Goal: Task Accomplishment & Management: Use online tool/utility

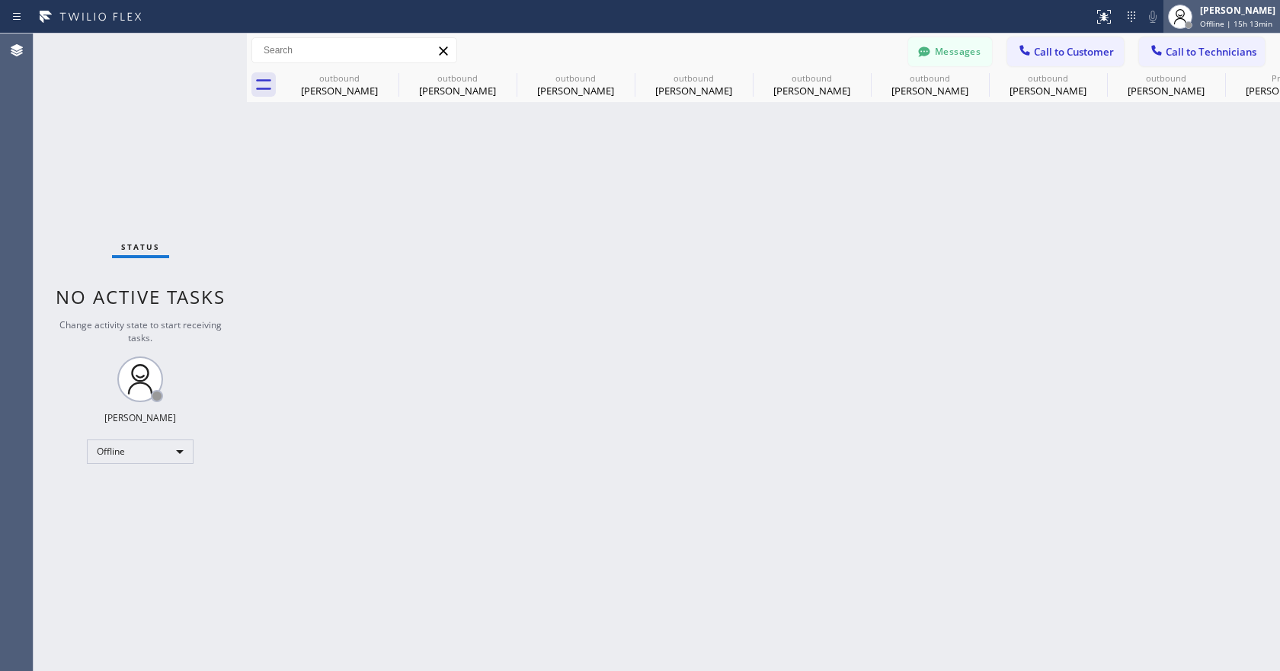
click at [1204, 27] on span "Offline | 15h 13min" at bounding box center [1236, 23] width 72 height 11
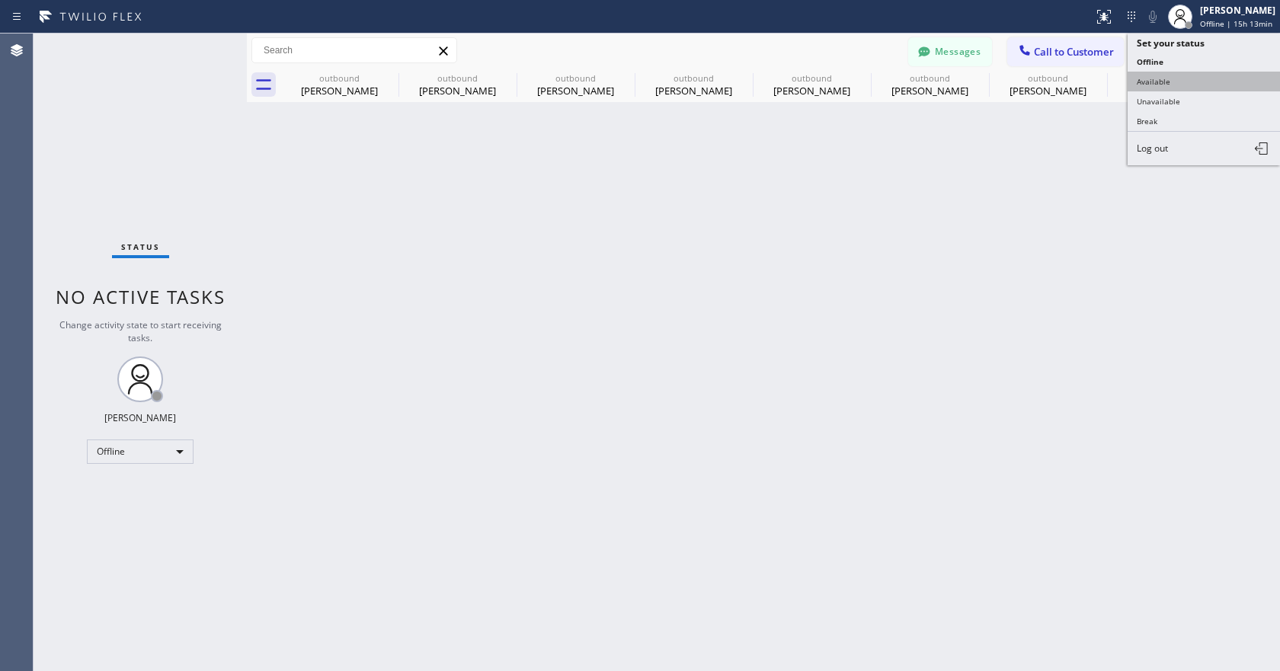
click at [1176, 75] on button "Available" at bounding box center [1203, 82] width 152 height 20
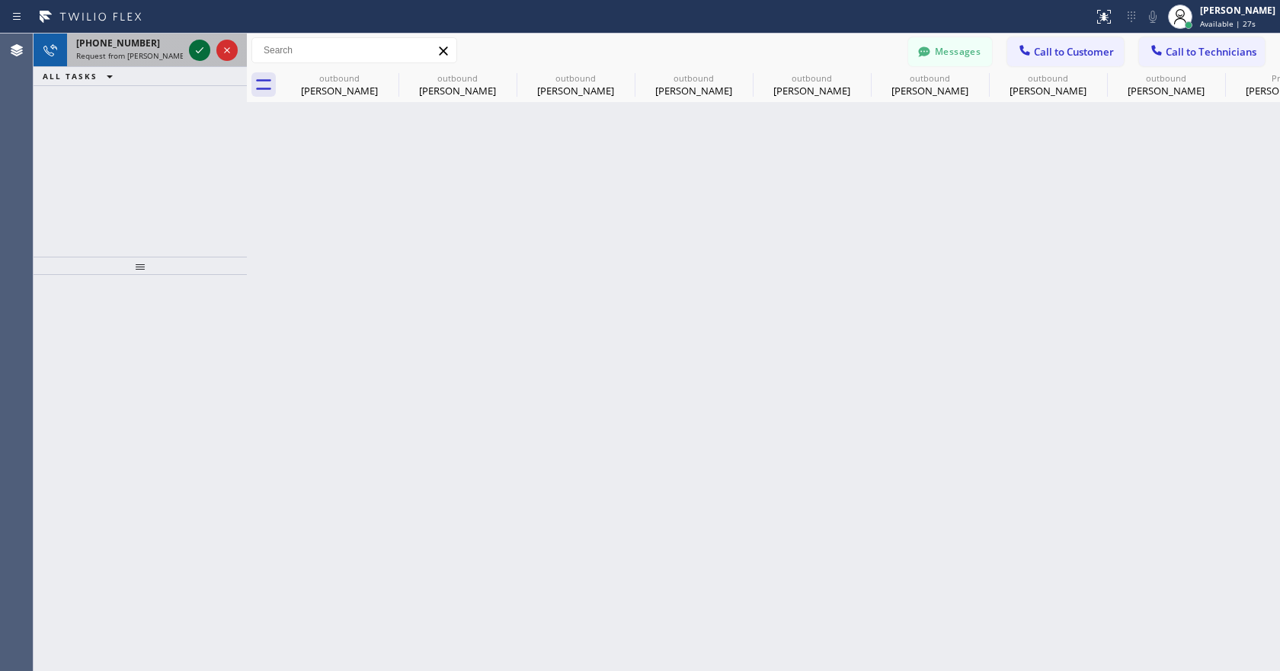
click at [200, 52] on icon at bounding box center [199, 50] width 18 height 18
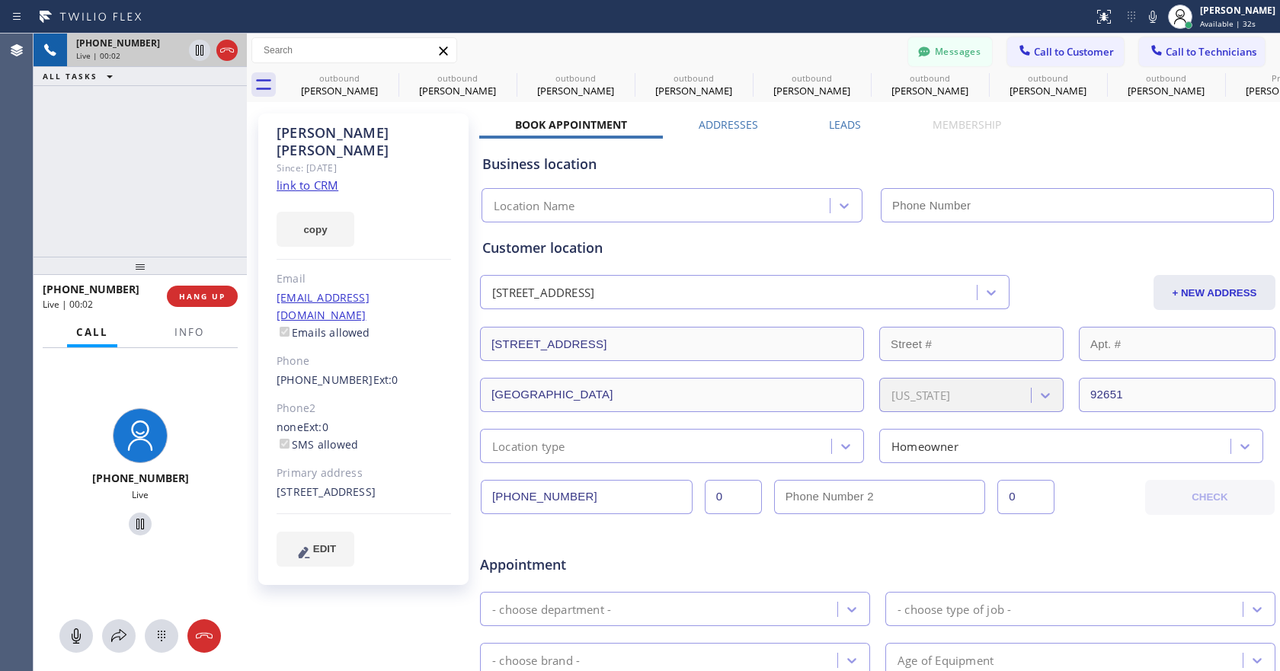
type input "[PHONE_NUMBER]"
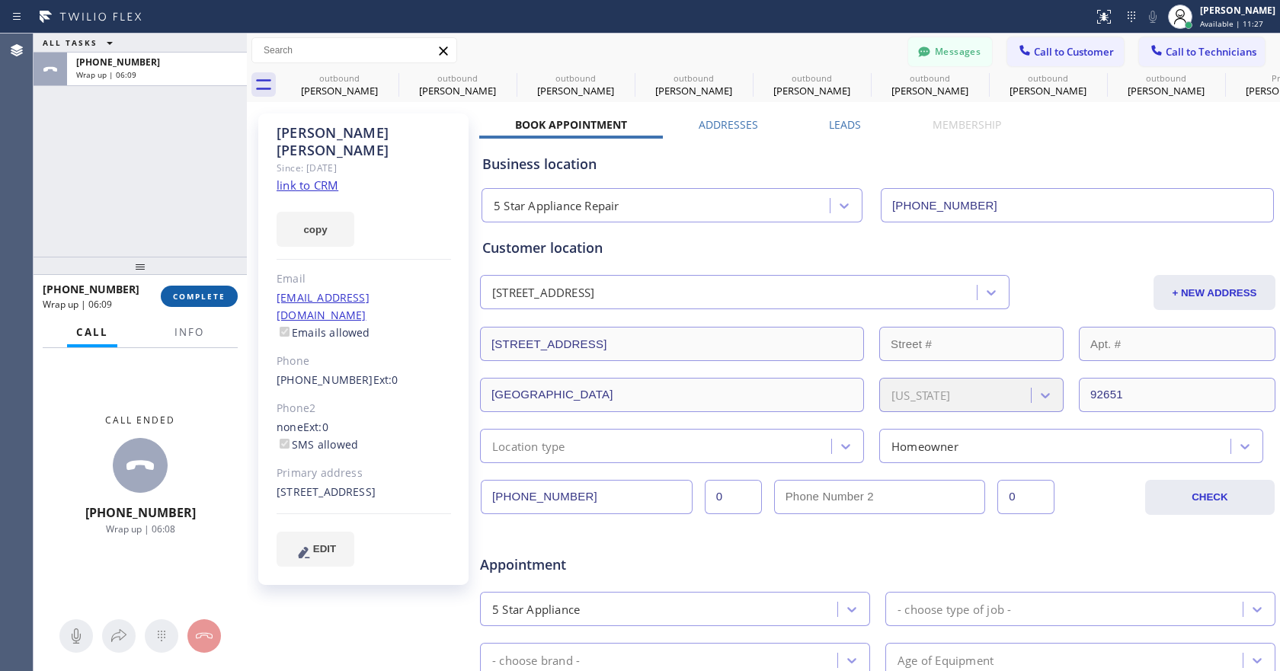
click at [206, 299] on span "COMPLETE" at bounding box center [199, 296] width 53 height 11
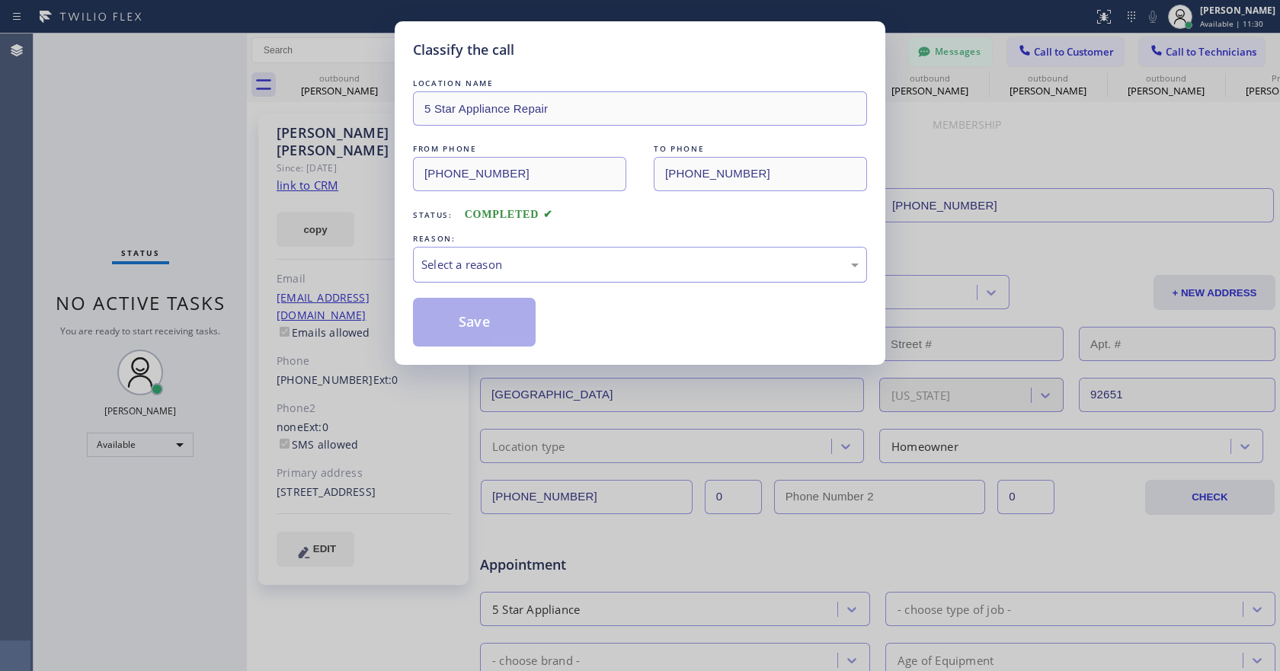
click at [506, 248] on div "Select a reason" at bounding box center [640, 265] width 454 height 36
click at [443, 323] on button "Save" at bounding box center [474, 322] width 123 height 49
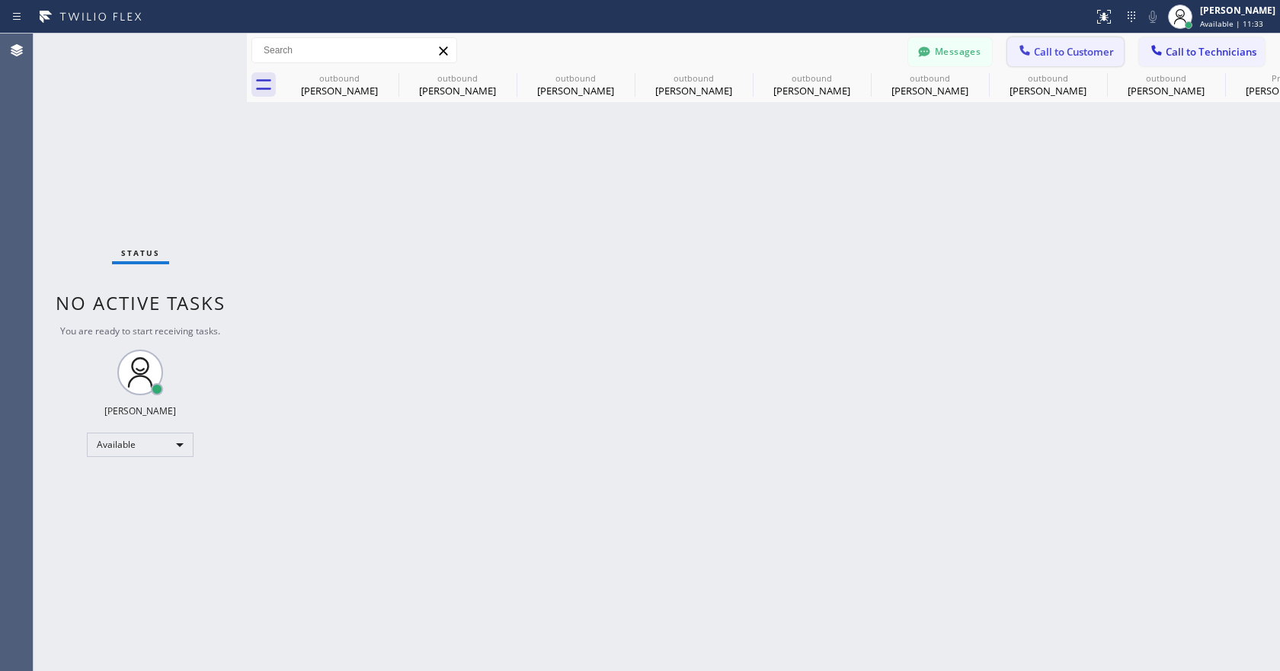
click at [1040, 52] on span "Call to Customer" at bounding box center [1074, 52] width 80 height 14
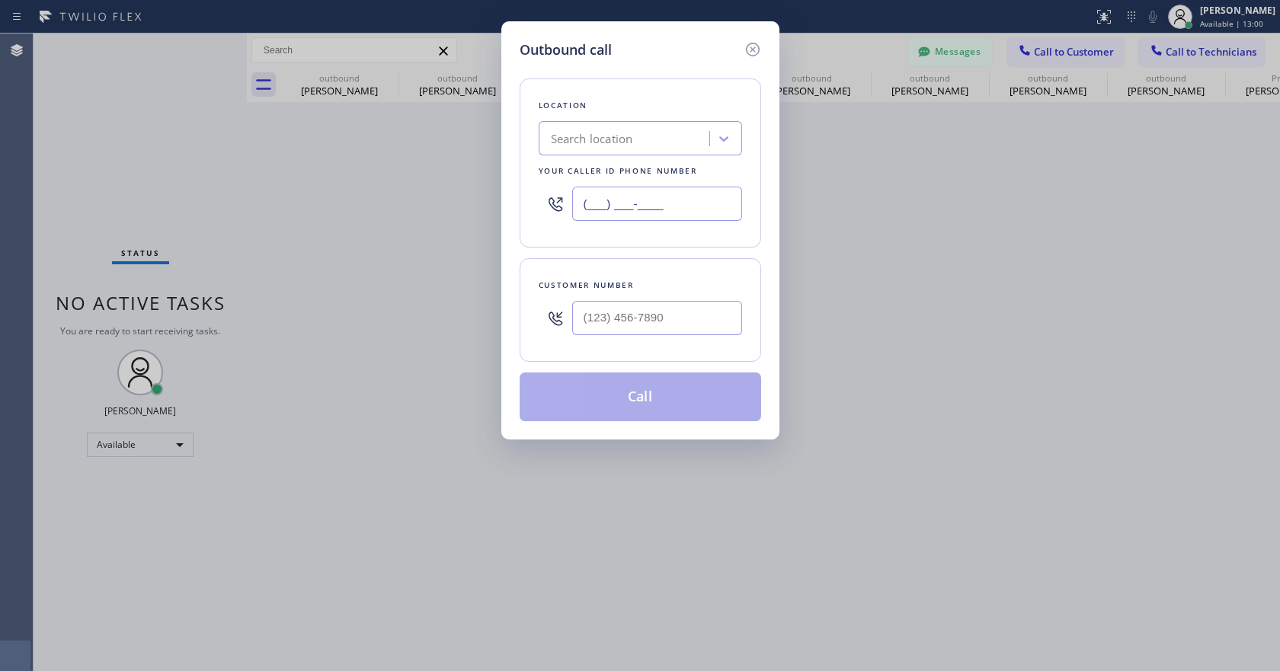
click at [579, 213] on input "(___) ___-____" at bounding box center [657, 204] width 170 height 34
paste input "562) 396-9948"
type input "[PHONE_NUMBER]"
click at [622, 333] on input "(___) ___-____" at bounding box center [657, 318] width 170 height 34
paste input "310) 901-2222"
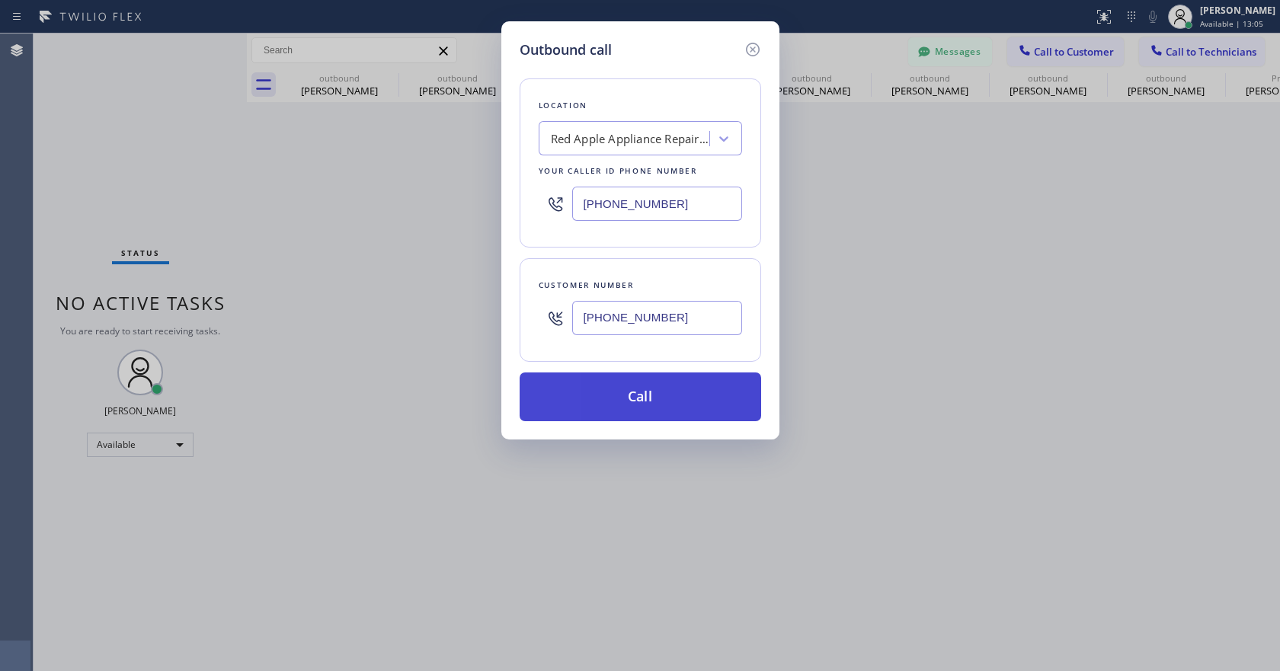
type input "[PHONE_NUMBER]"
click at [622, 403] on button "Call" at bounding box center [639, 396] width 241 height 49
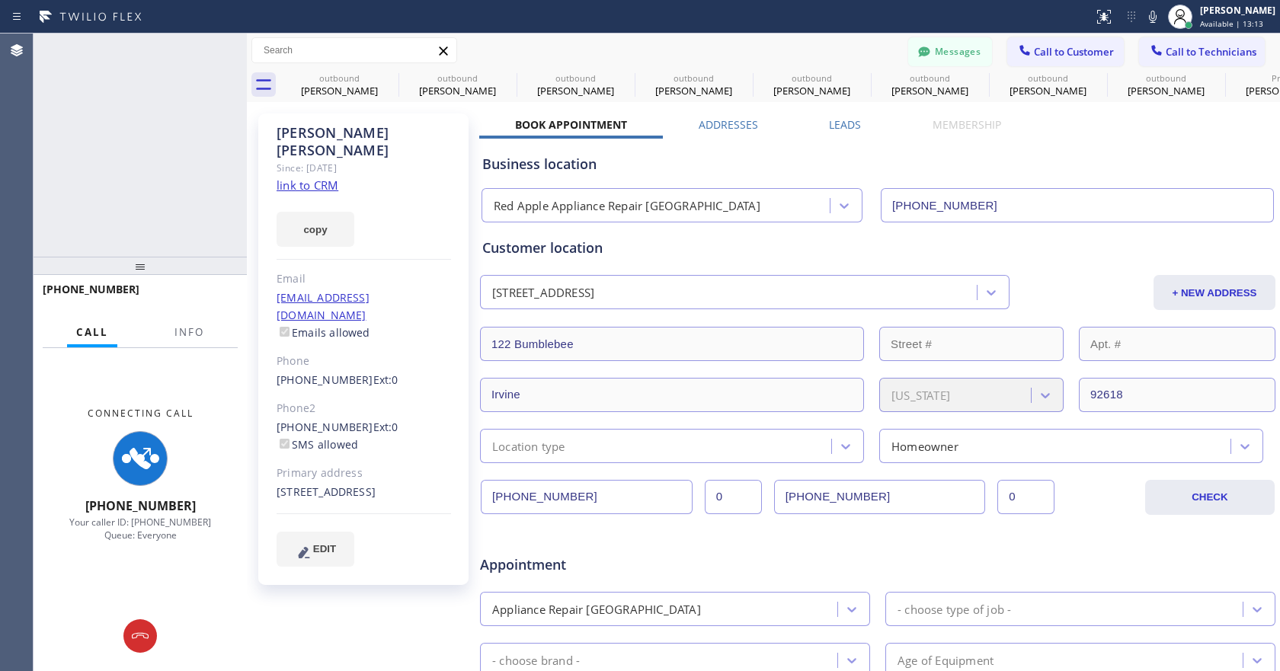
type input "[PHONE_NUMBER]"
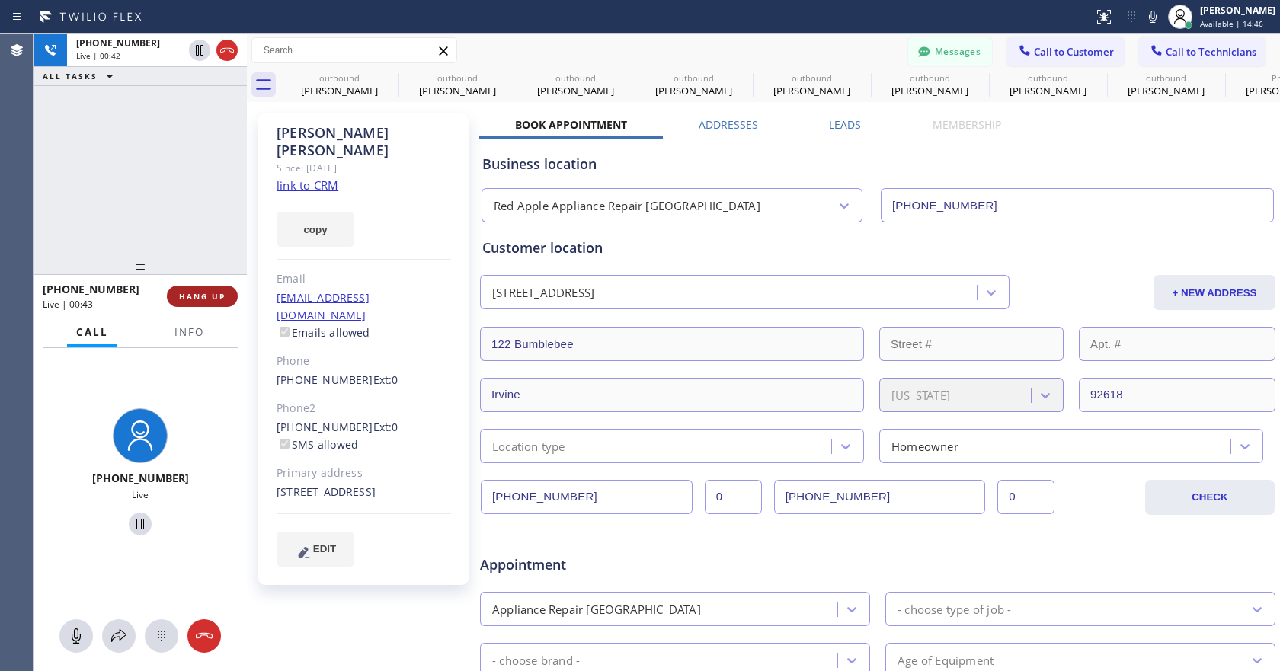
click at [214, 305] on button "HANG UP" at bounding box center [202, 296] width 71 height 21
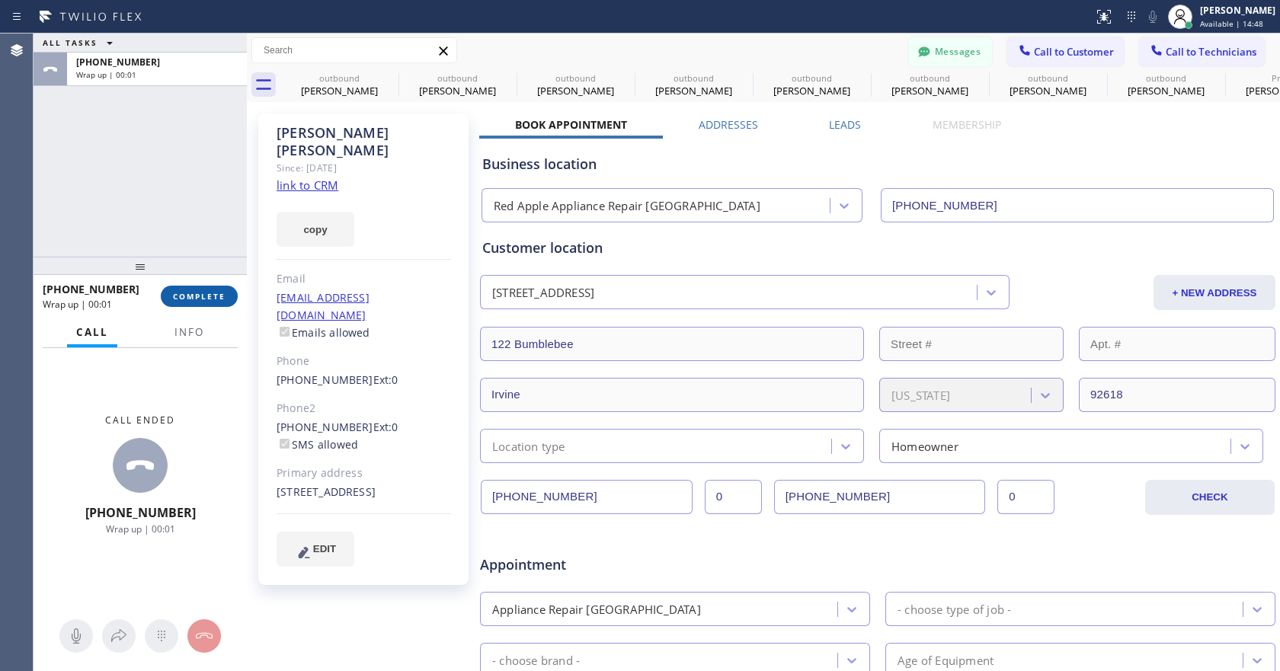
click at [213, 297] on span "COMPLETE" at bounding box center [199, 296] width 53 height 11
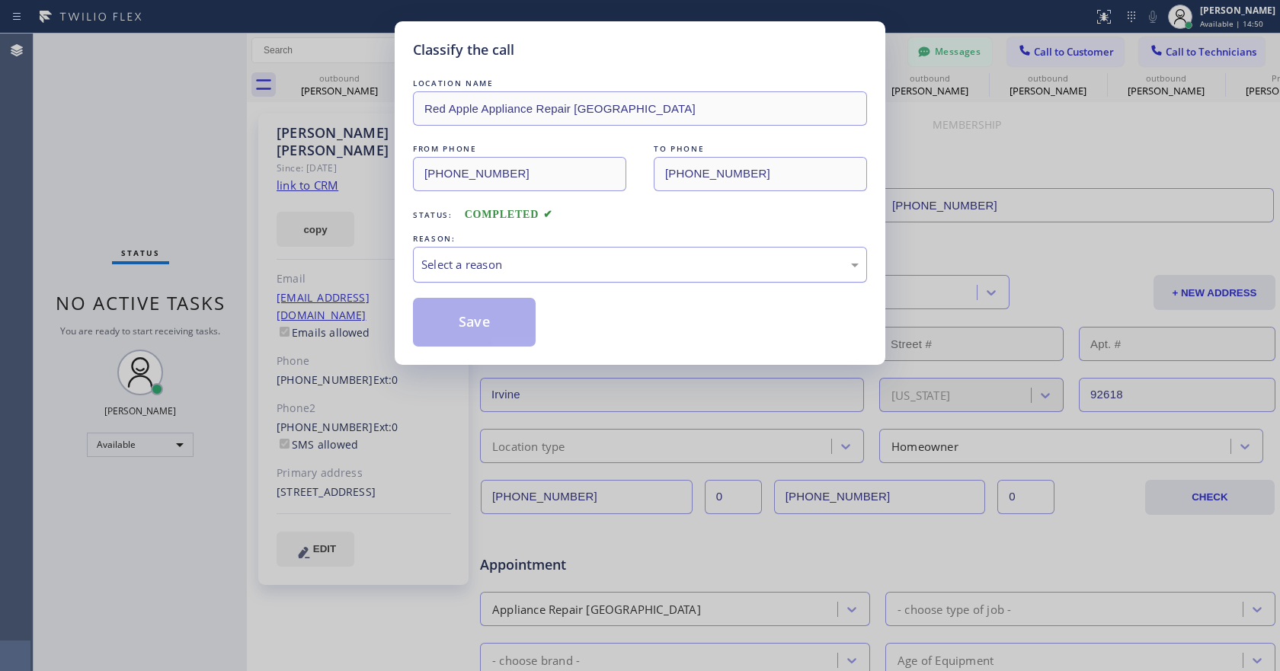
click at [565, 266] on div "Select a reason" at bounding box center [639, 265] width 437 height 18
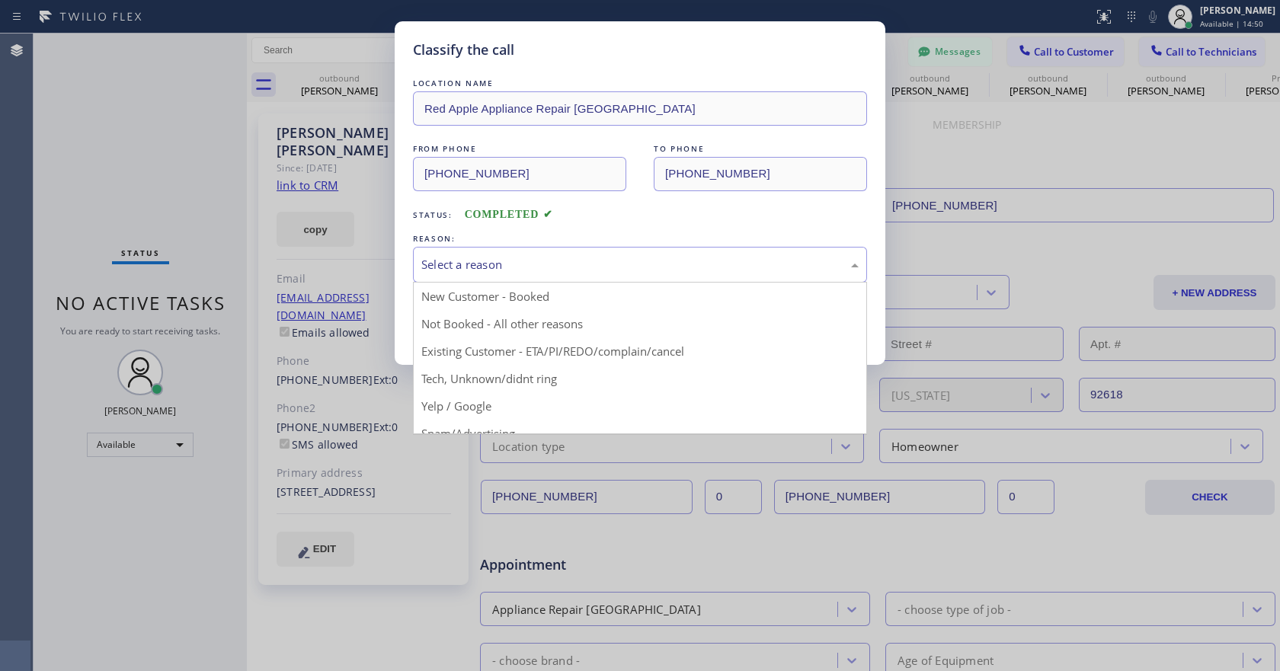
drag, startPoint x: 525, startPoint y: 323, endPoint x: 508, endPoint y: 319, distance: 17.2
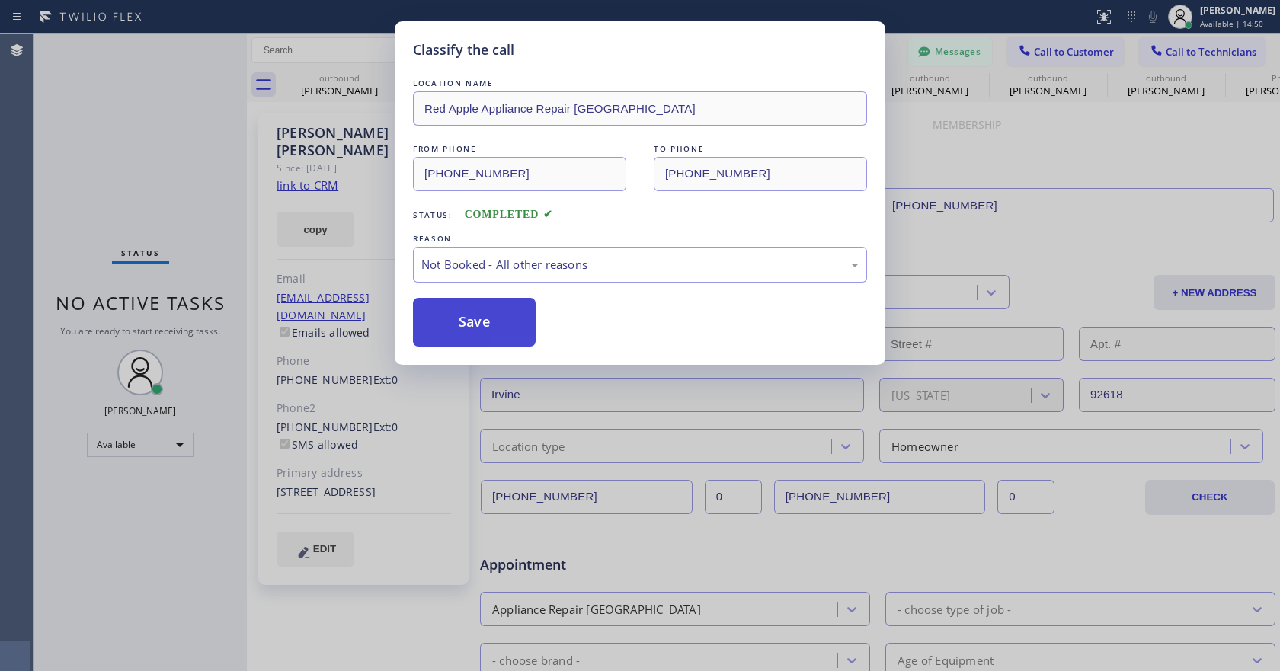
click at [500, 316] on button "Save" at bounding box center [474, 322] width 123 height 49
